Goal: Task Accomplishment & Management: Manage account settings

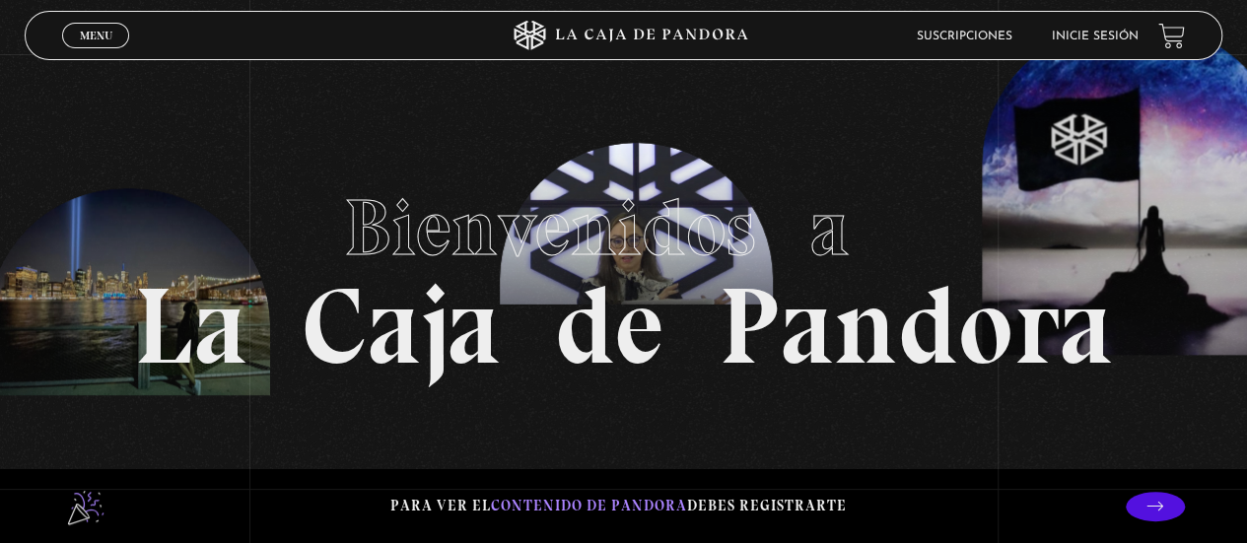
click at [540, 222] on span "Bienvenidos a" at bounding box center [624, 227] width 560 height 95
click at [77, 32] on link "Menu Cerrar" at bounding box center [95, 36] width 67 height 26
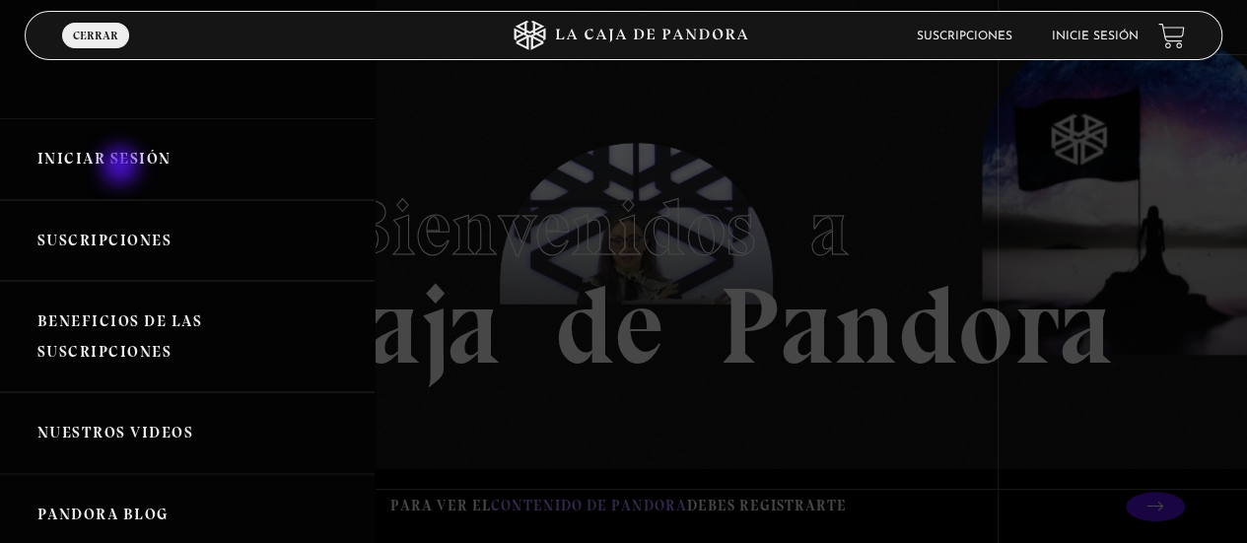
click at [122, 168] on link "Iniciar Sesión" at bounding box center [187, 159] width 374 height 82
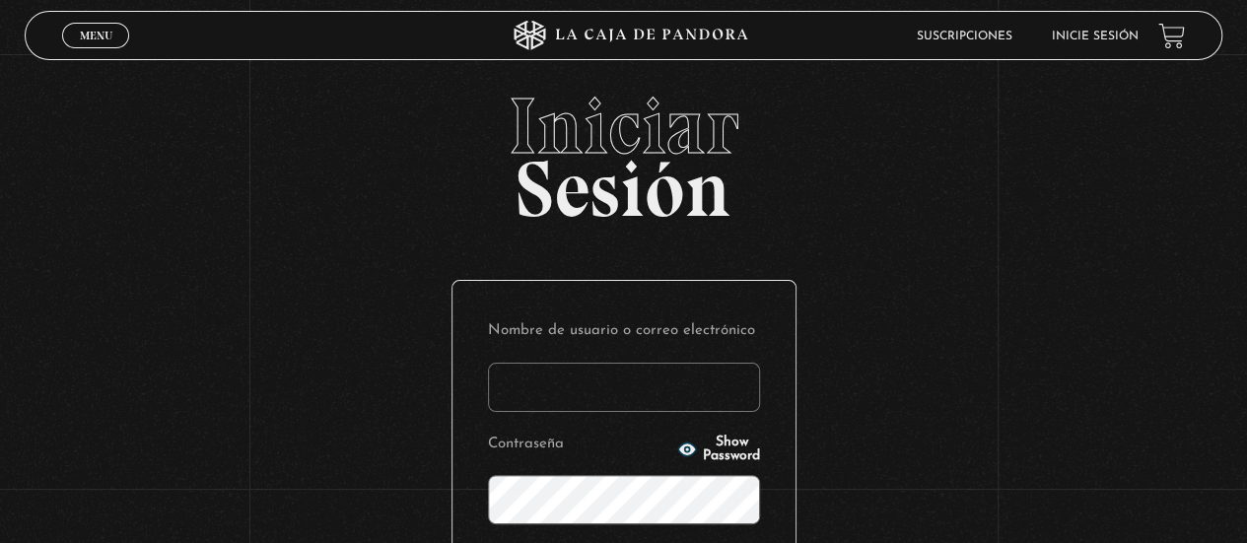
click at [663, 421] on form "Nombre de usuario o correo electrónico Contraseña Show Password Recuérdame Acce…" at bounding box center [624, 482] width 272 height 332
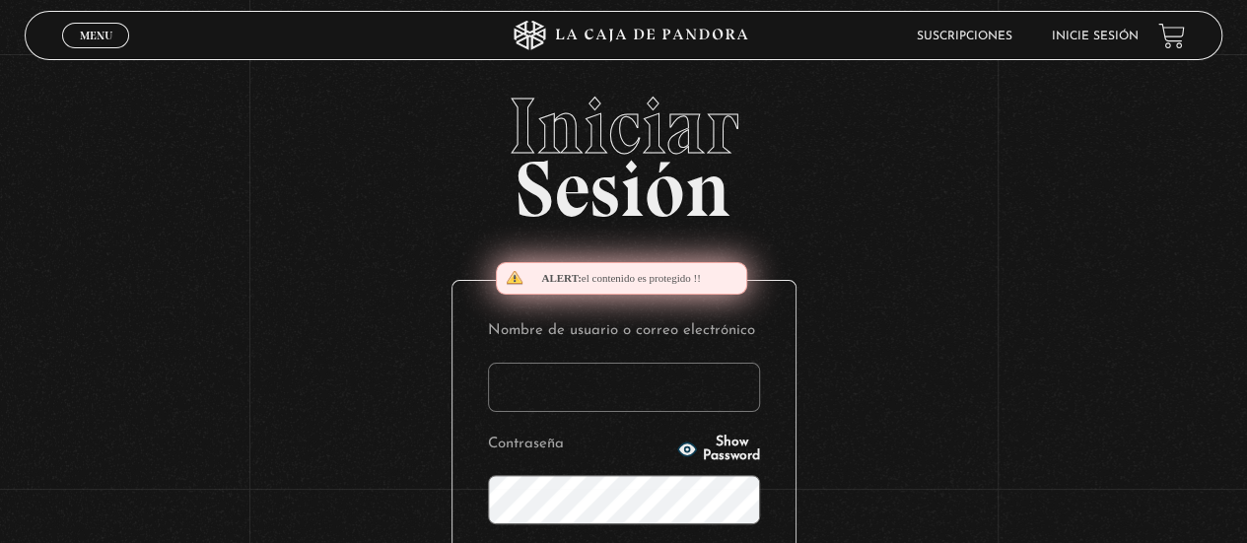
click at [663, 421] on form "Nombre de usuario o correo electrónico Contraseña Show Password Recuérdame Acce…" at bounding box center [624, 482] width 272 height 332
type input "yusancho21@gmail.com"
